Goal: Information Seeking & Learning: Learn about a topic

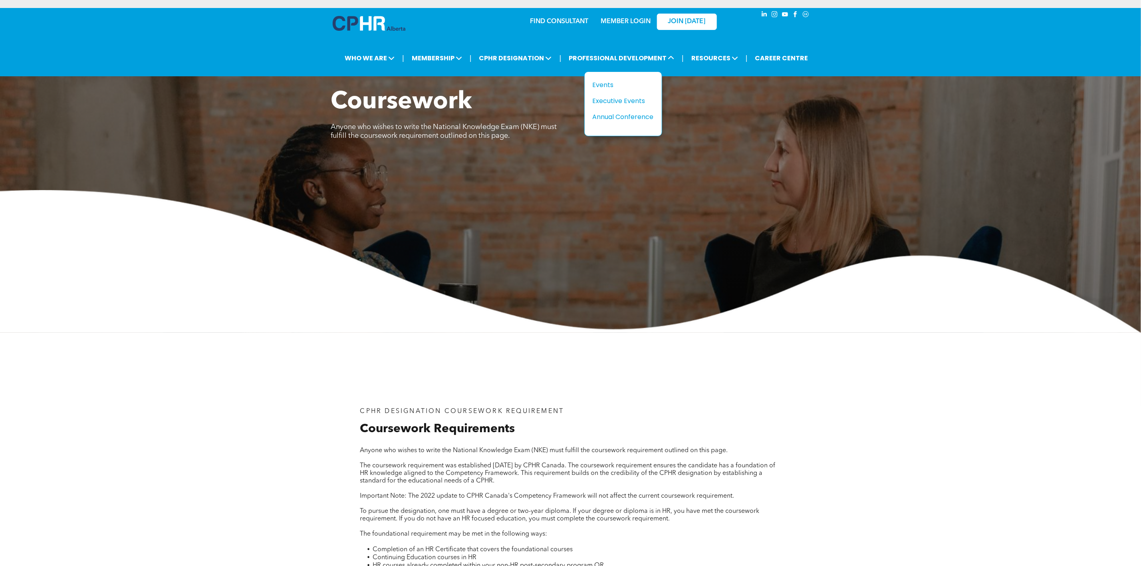
click at [605, 80] on div "Events" at bounding box center [620, 85] width 55 height 10
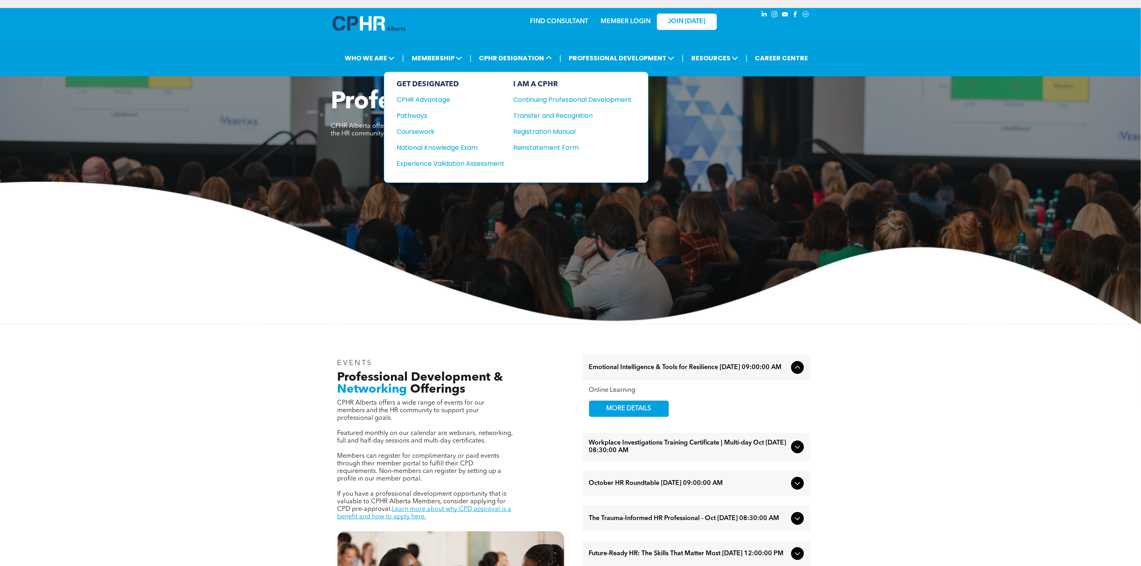
click at [446, 131] on div "Coursework" at bounding box center [445, 132] width 97 height 10
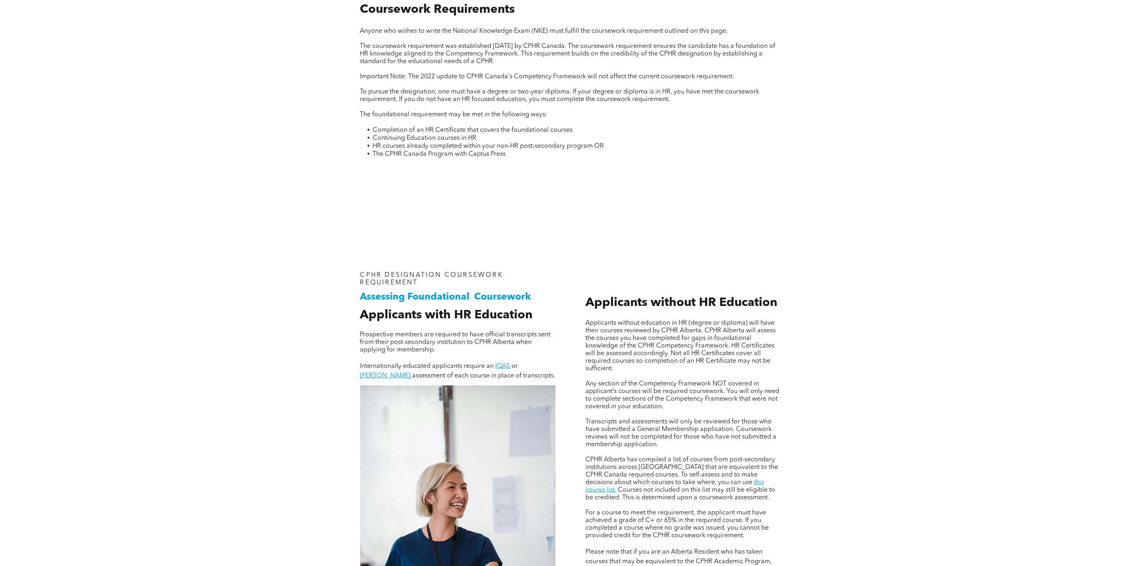
scroll to position [539, 0]
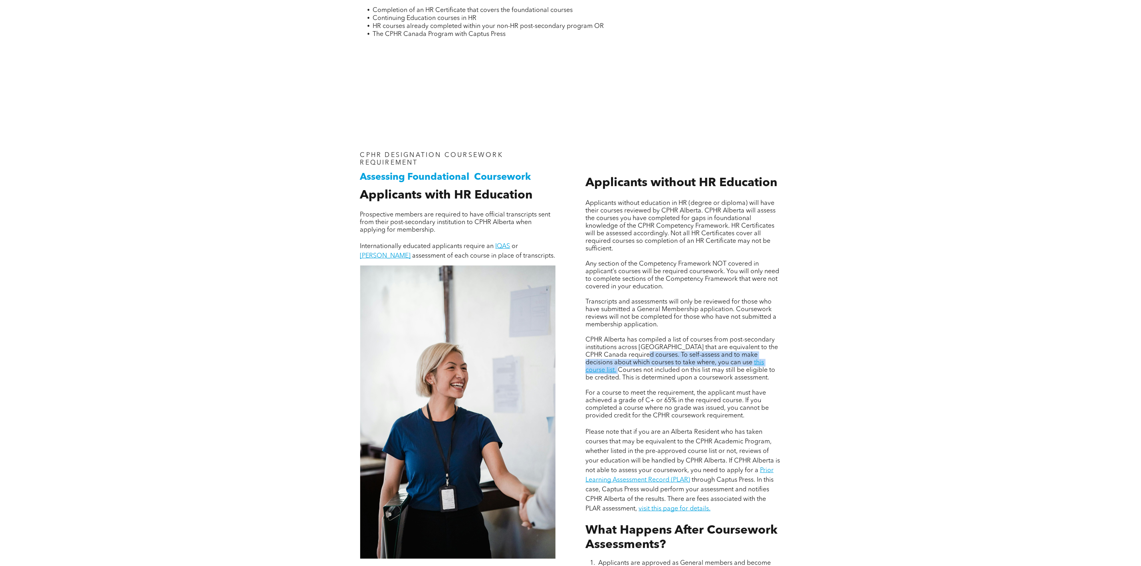
drag, startPoint x: 637, startPoint y: 361, endPoint x: 732, endPoint y: 368, distance: 96.1
click at [732, 368] on p "CPHR Alberta has compiled a list of courses from post-secondary institutions ac…" at bounding box center [683, 359] width 195 height 46
copy p "To self-assess and to make decisions about which courses to take where, you can…"
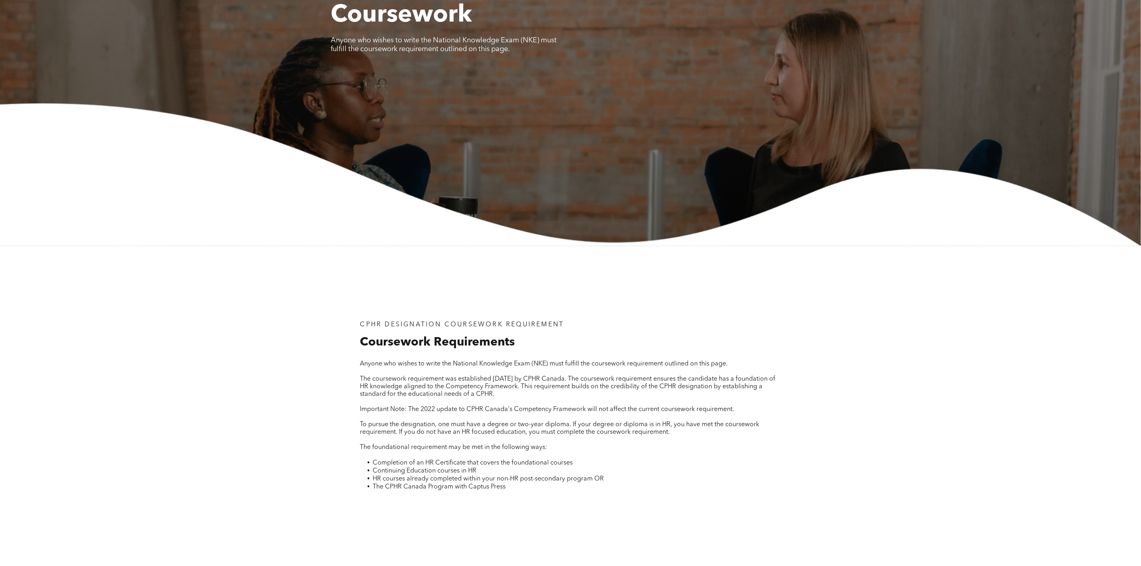
scroll to position [0, 0]
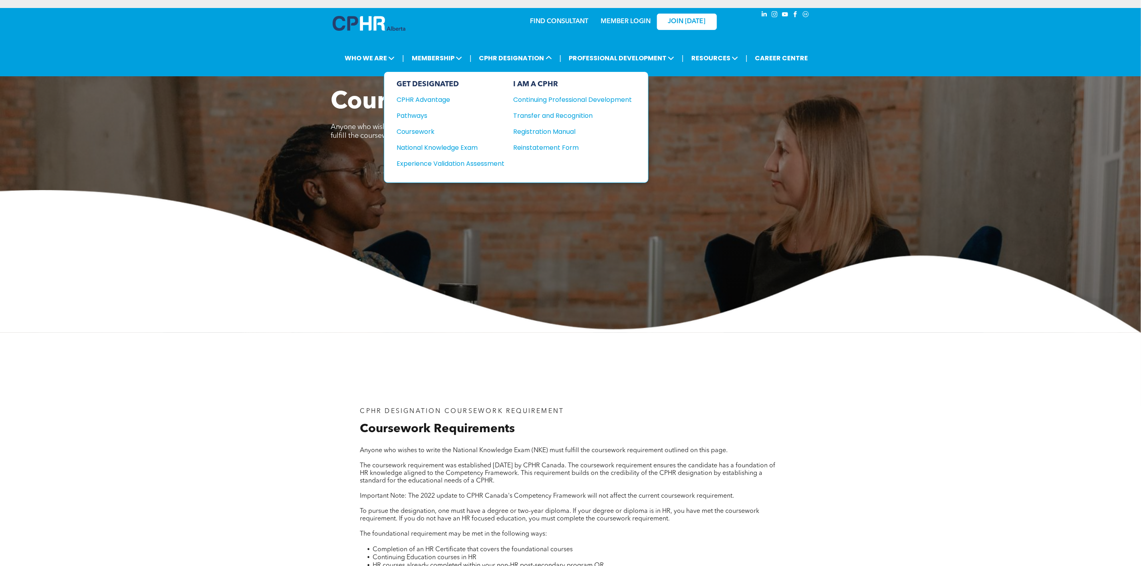
click at [549, 96] on div "Continuing Professional Development" at bounding box center [567, 100] width 107 height 10
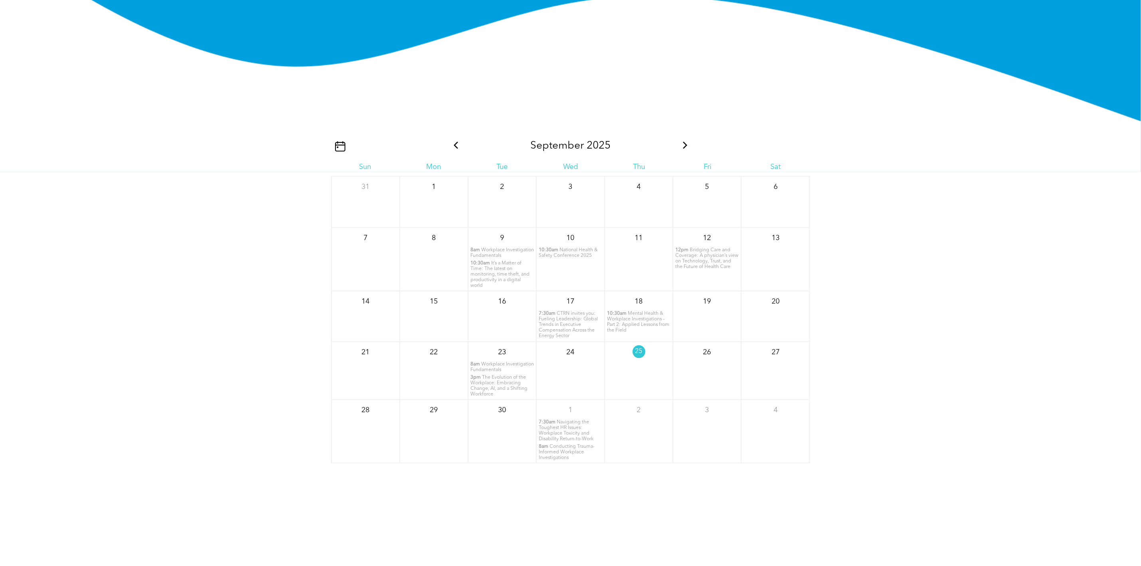
scroll to position [1198, 0]
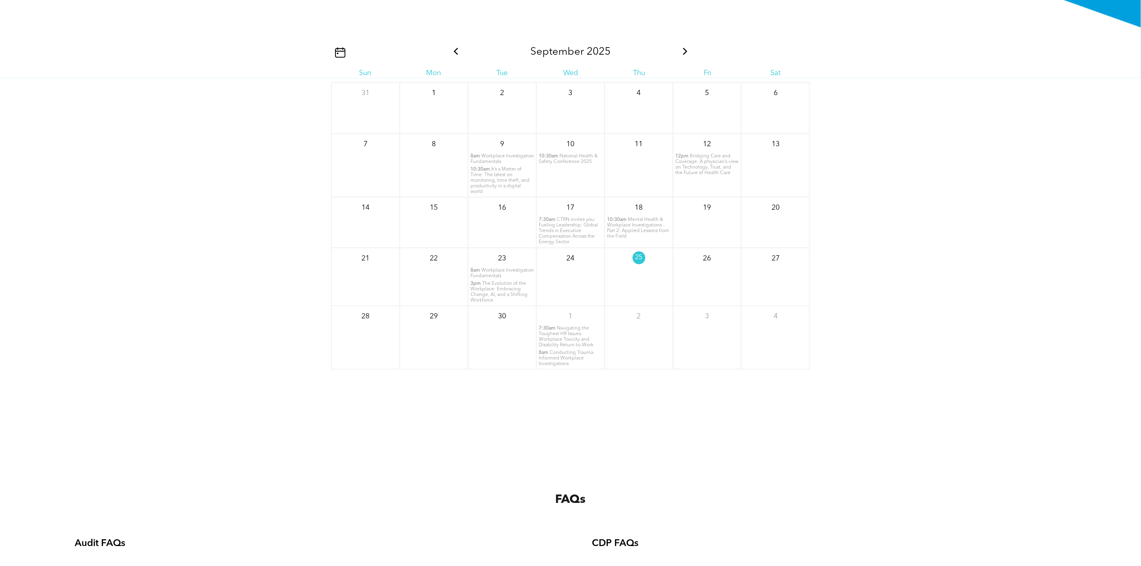
click at [503, 167] on span "It’s a Matter of Time: The latest on monitoring, time theft, and productivity i…" at bounding box center [499, 180] width 59 height 27
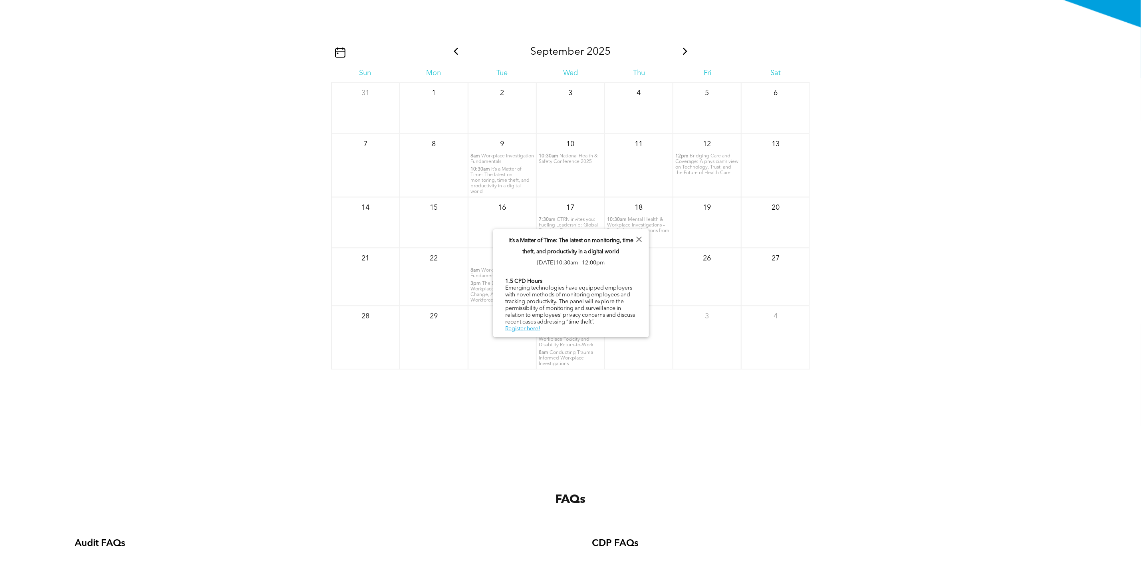
click at [558, 154] on span "National Health & Safety Conference 2025" at bounding box center [568, 159] width 59 height 10
click at [633, 164] on div "11" at bounding box center [639, 165] width 68 height 64
click at [644, 217] on span "Mental Health & Workplace Investigations – Part 2: Applied Lessons from the Fie…" at bounding box center [638, 228] width 62 height 22
click at [483, 281] on span "The Evolution of the Workplace: Embracing Change, AI, and a Shifting Workforce" at bounding box center [498, 292] width 57 height 22
click at [637, 237] on div at bounding box center [638, 239] width 11 height 11
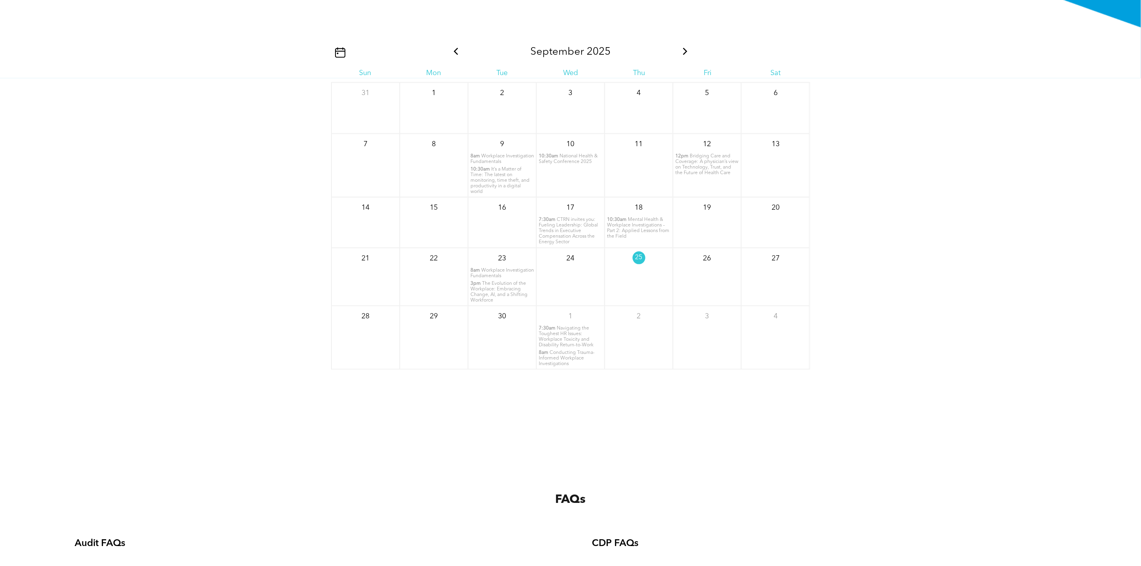
click at [567, 337] on span "Navigating the Toughest HR Issues: Workplace Toxicity and Disability Return-to-…" at bounding box center [566, 337] width 55 height 22
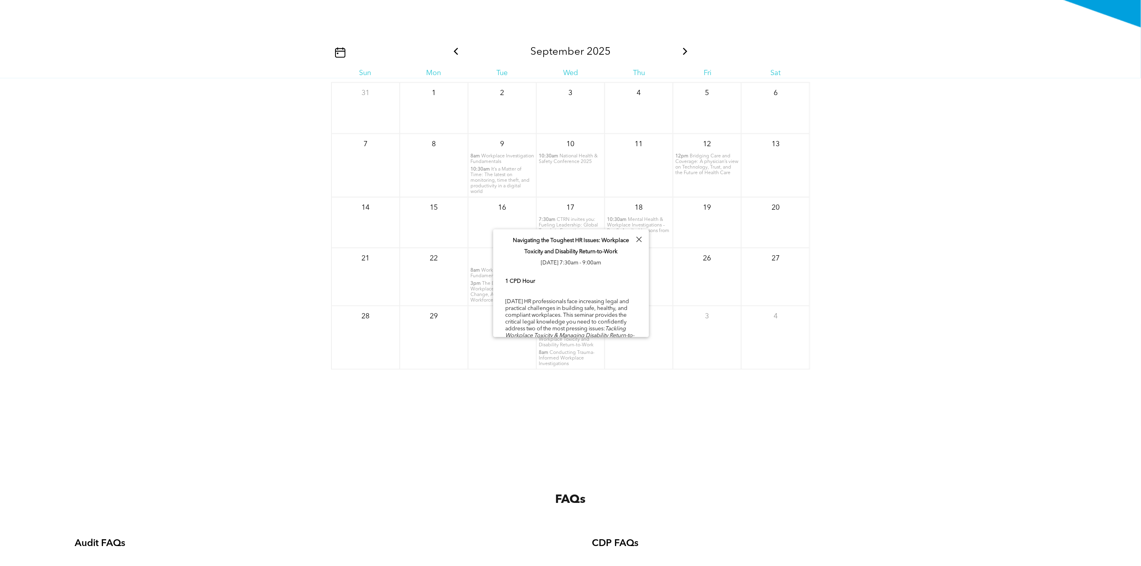
click at [683, 49] on icon at bounding box center [685, 51] width 10 height 7
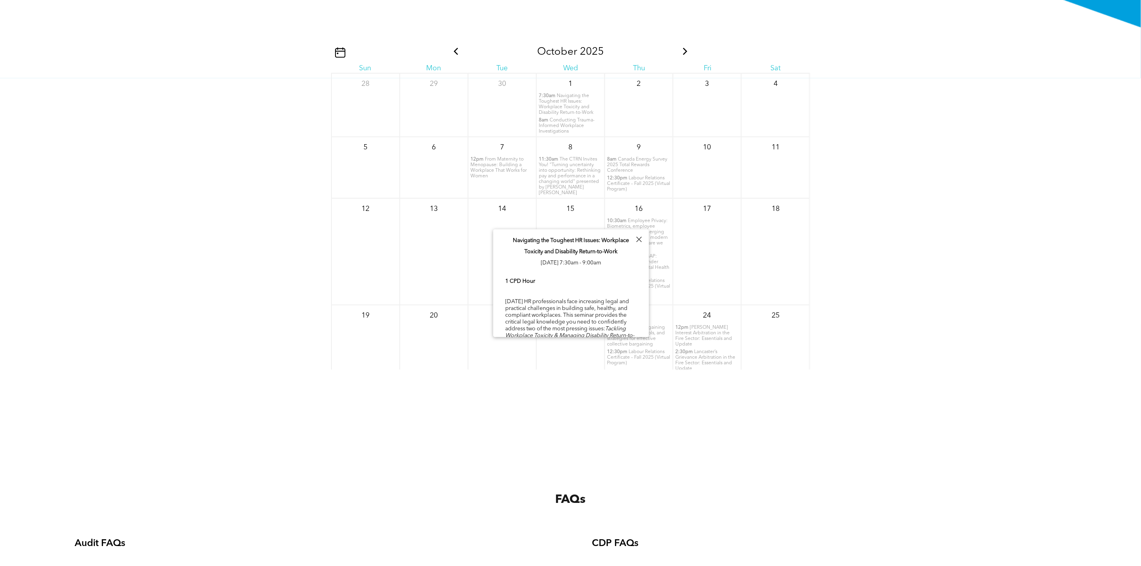
click at [652, 93] on div "2" at bounding box center [639, 105] width 68 height 64
click at [635, 236] on div at bounding box center [638, 239] width 11 height 11
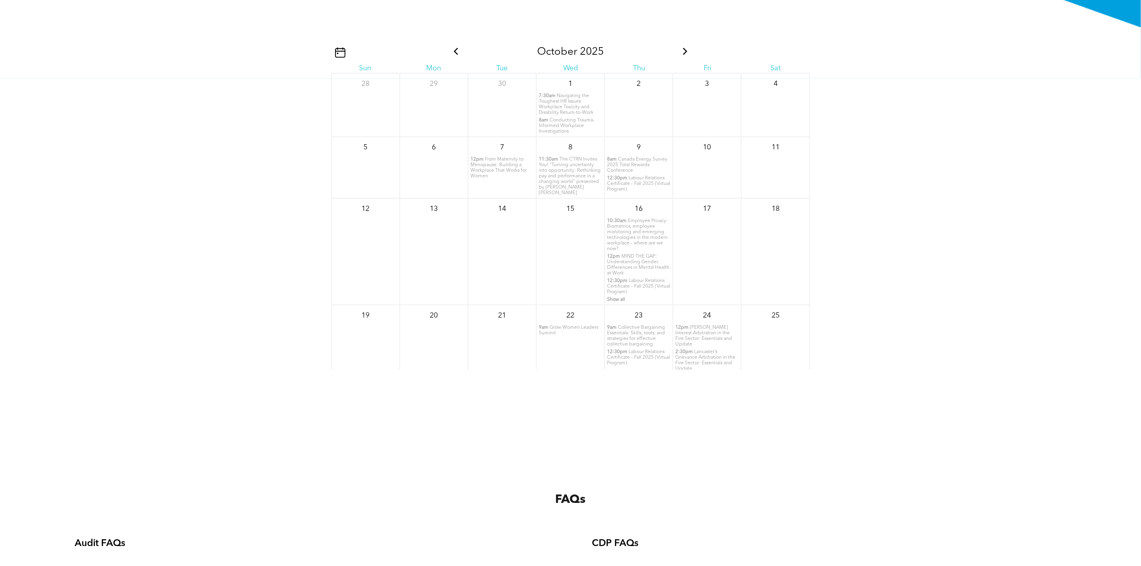
click at [682, 48] on icon at bounding box center [685, 51] width 10 height 7
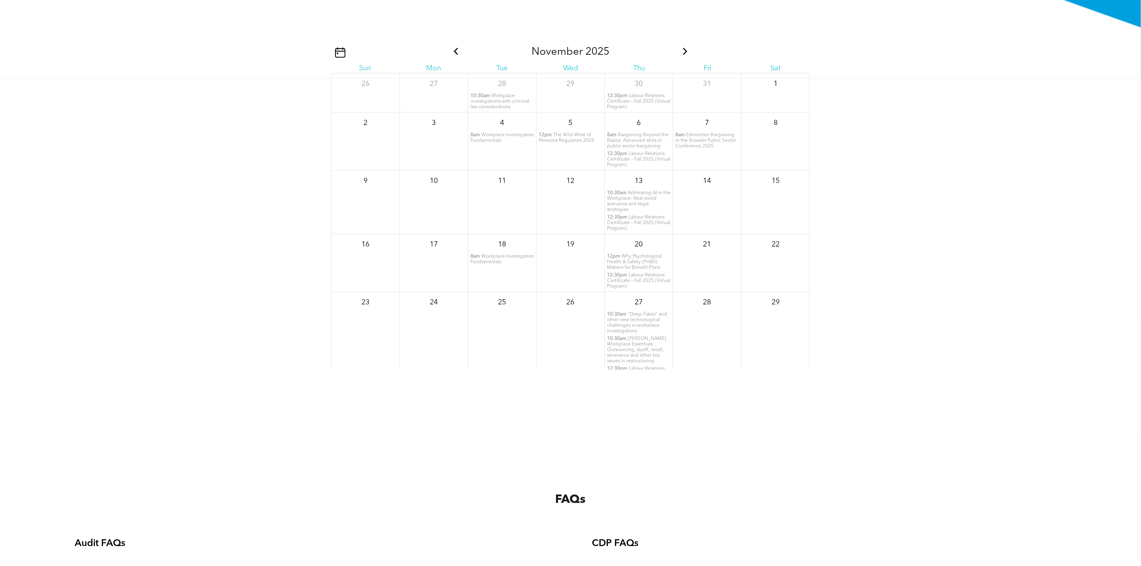
click at [451, 48] on icon at bounding box center [456, 51] width 10 height 7
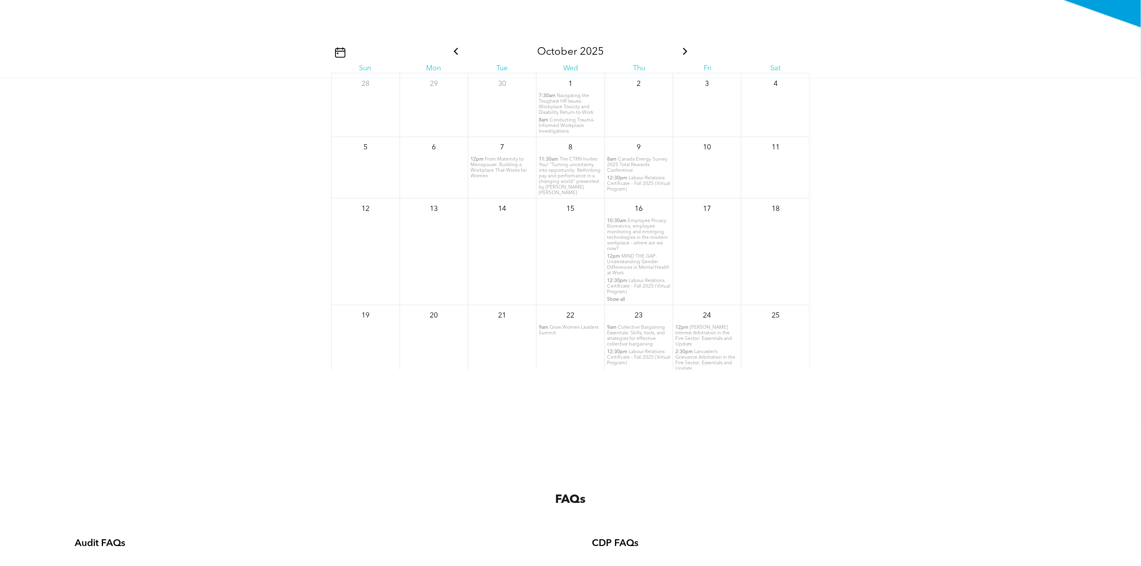
click at [643, 160] on span "Canada Energy Survey 2025 Total Rewards Conference" at bounding box center [637, 165] width 60 height 16
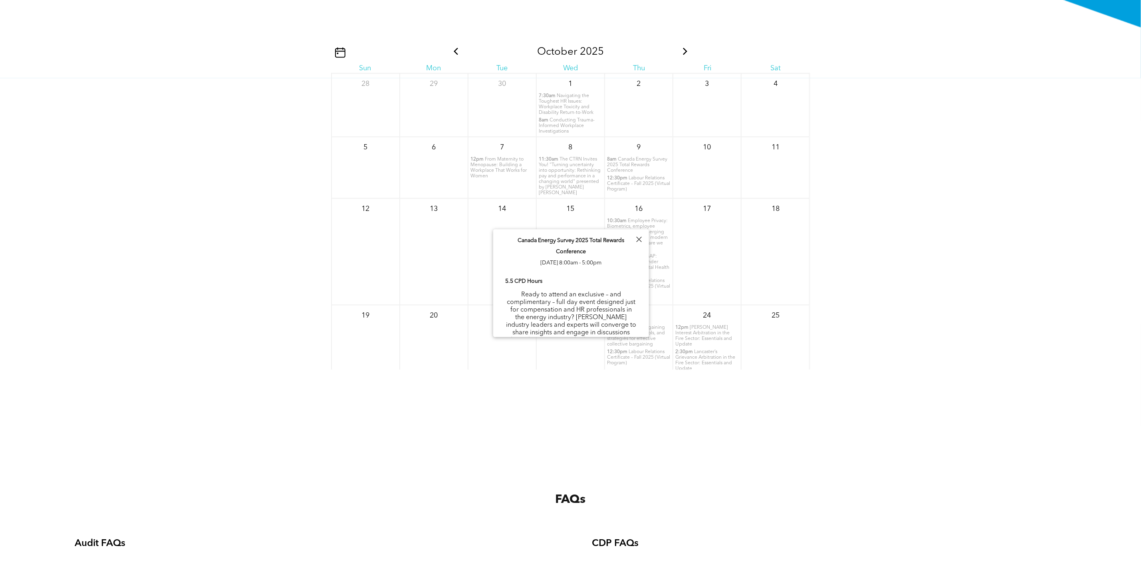
click at [644, 183] on span "Labour Relations Certificate – Fall 2025 (Virtual Program)" at bounding box center [638, 184] width 63 height 16
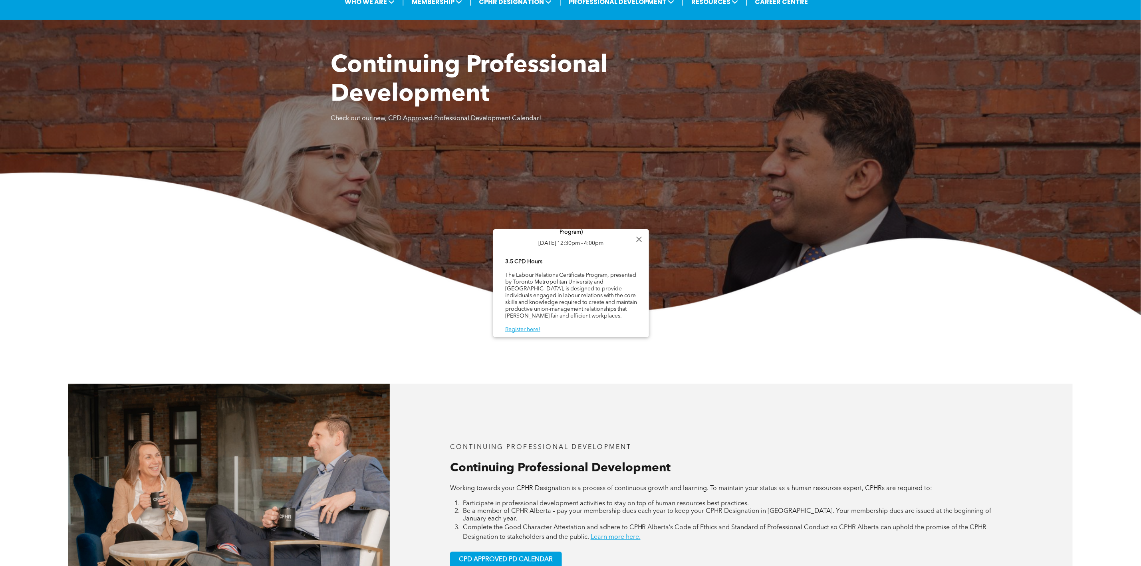
scroll to position [0, 0]
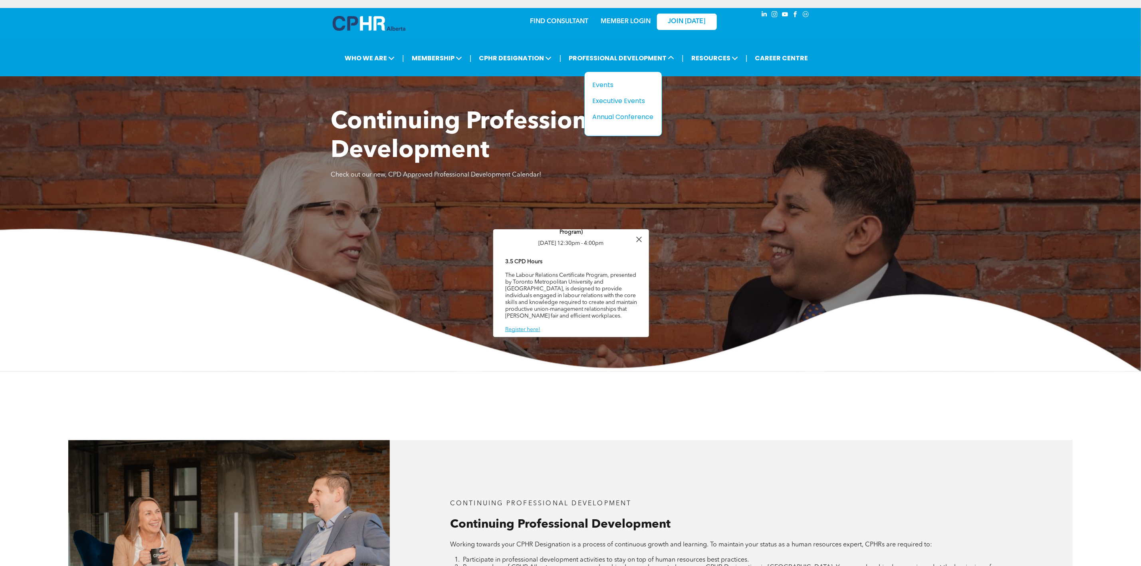
click at [615, 81] on div "Events" at bounding box center [620, 85] width 55 height 10
